Goal: Find specific page/section: Find specific page/section

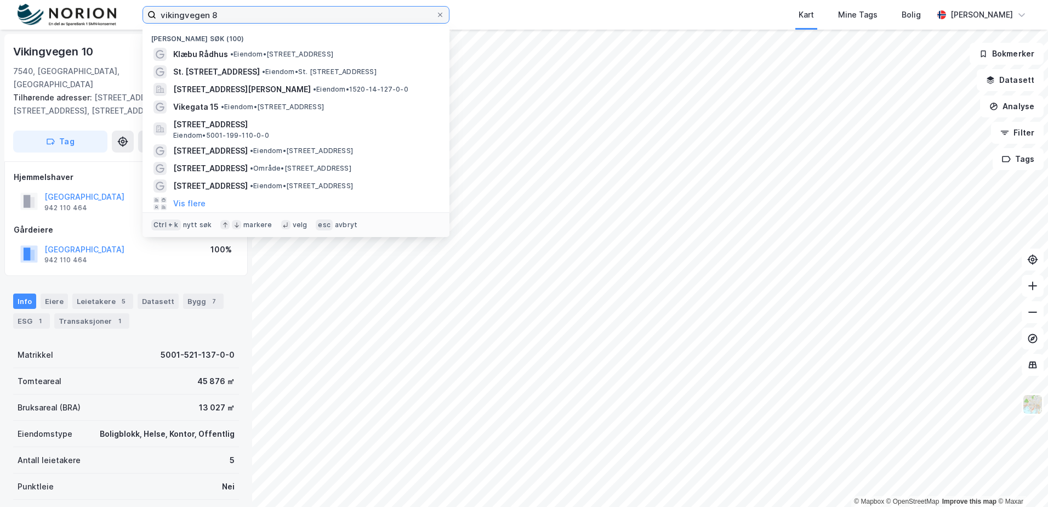
drag, startPoint x: 235, startPoint y: 13, endPoint x: 104, endPoint y: 13, distance: 131.1
click at [104, 13] on div "vikingvegen 8 Nylige søk (100) Klæbu Rådhus • Eiendom • [STREET_ADDRESS] [STREE…" at bounding box center [524, 15] width 1048 height 30
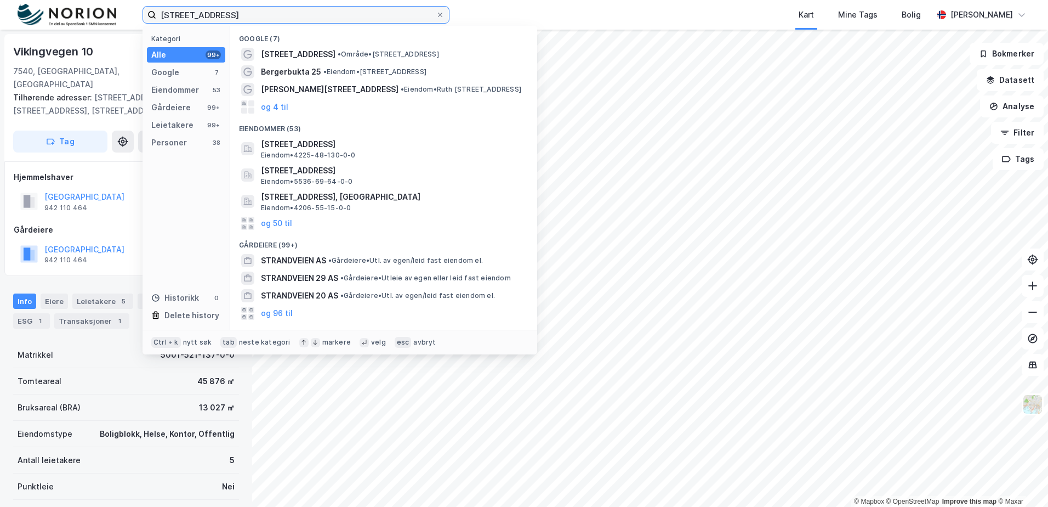
click at [305, 11] on input "[STREET_ADDRESS]" at bounding box center [296, 15] width 280 height 16
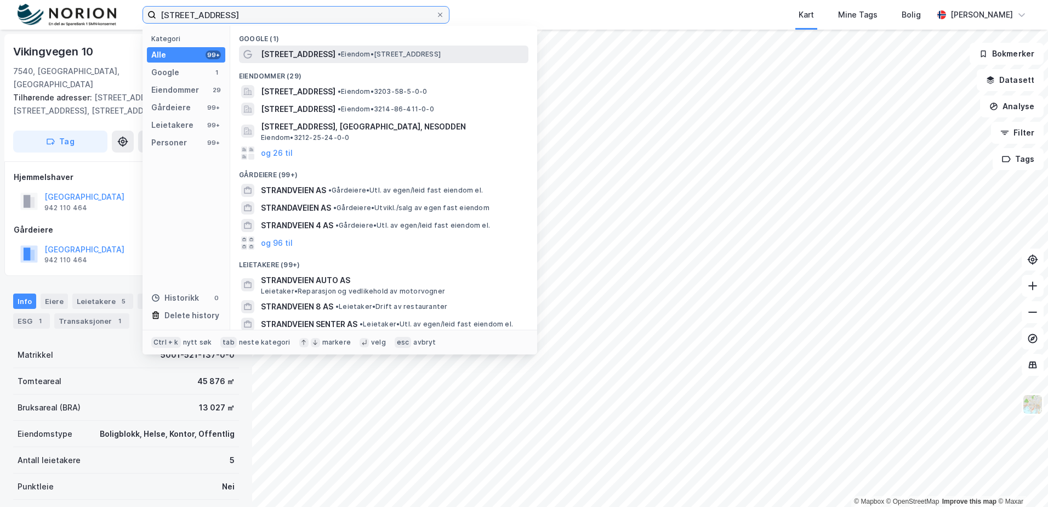
type input "[STREET_ADDRESS]"
click at [364, 55] on span "• Eiendom • [STREET_ADDRESS]" at bounding box center [389, 54] width 103 height 9
